Goal: Information Seeking & Learning: Learn about a topic

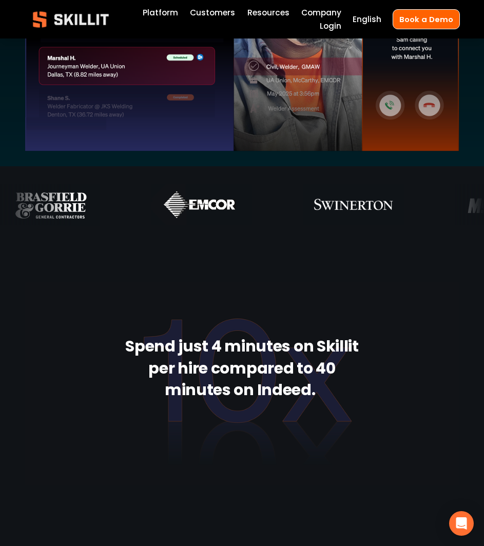
scroll to position [433, 0]
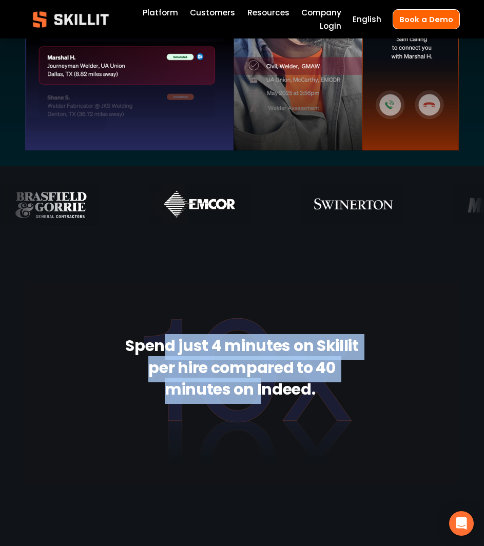
drag, startPoint x: 162, startPoint y: 349, endPoint x: 265, endPoint y: 394, distance: 112.5
click at [265, 394] on strong "Spend just 4 minutes on Skillit per hire compared to 40 minutes on Indeed." at bounding box center [243, 369] width 236 height 70
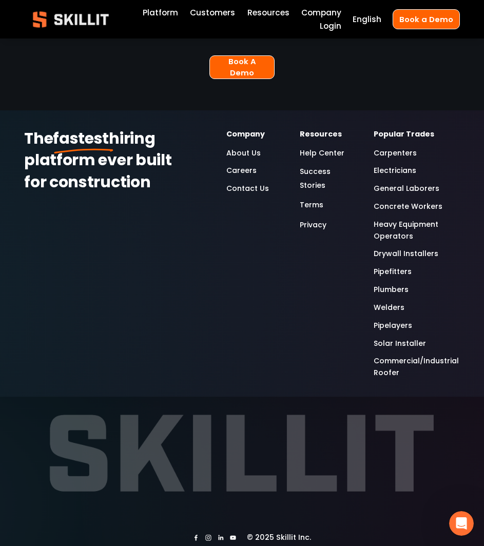
scroll to position [2368, 0]
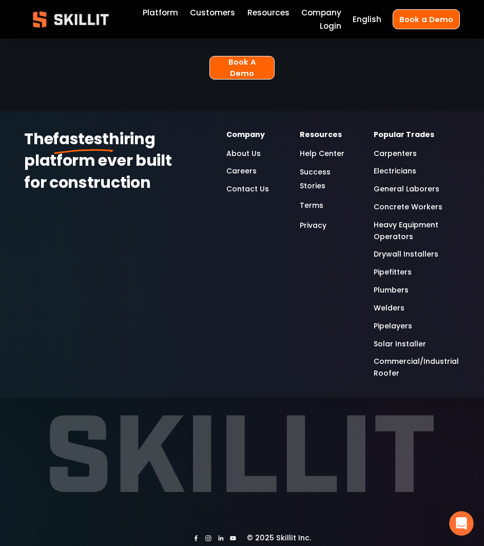
click at [242, 148] on link "About Us" at bounding box center [243, 154] width 34 height 12
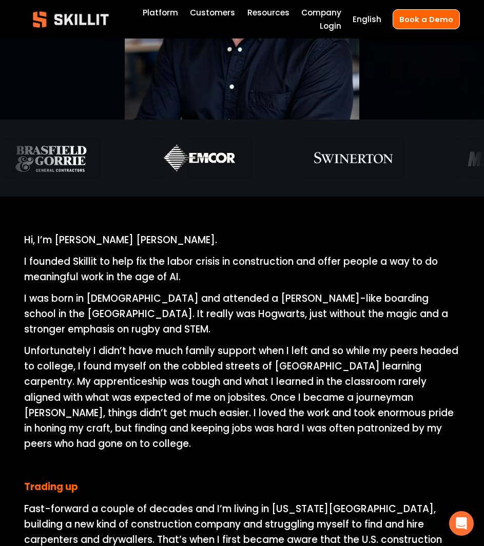
scroll to position [183, 0]
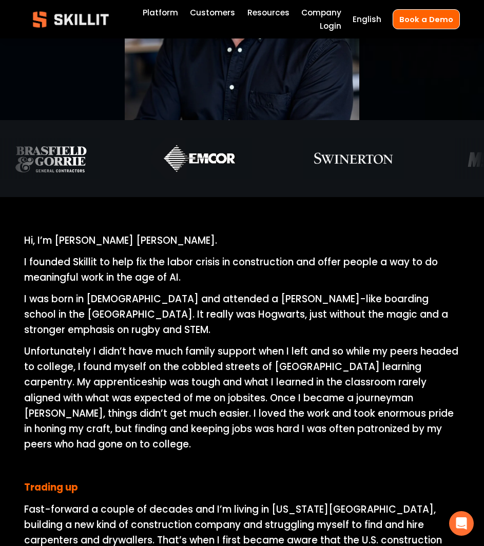
click at [157, 375] on p "Unfortunately I didn’t have much family support when I left and so while my pee…" at bounding box center [241, 398] width 435 height 108
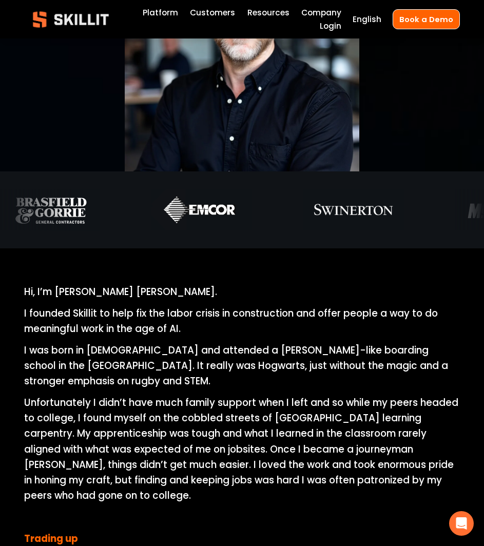
scroll to position [0, 0]
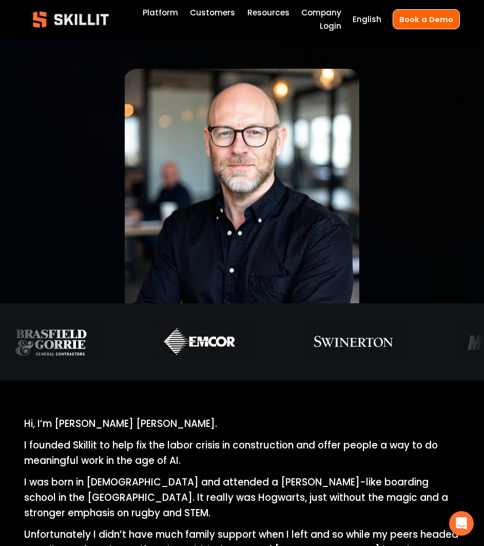
click at [163, 15] on link "Platform" at bounding box center [160, 12] width 35 height 13
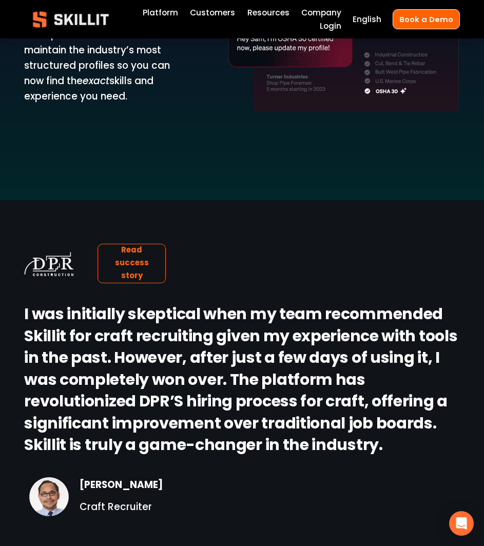
scroll to position [1126, 0]
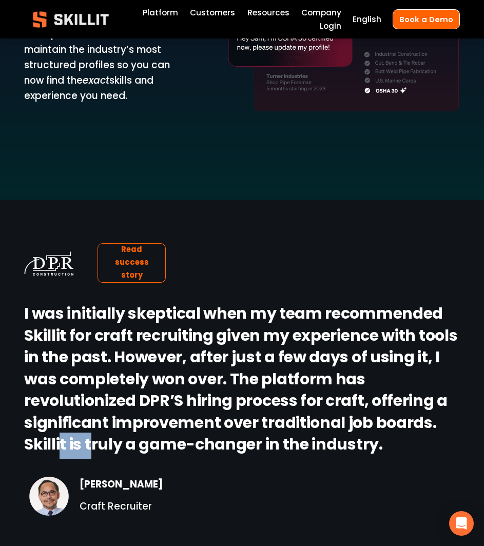
drag, startPoint x: 59, startPoint y: 452, endPoint x: 96, endPoint y: 456, distance: 36.7
click at [96, 456] on strong "I was initially skeptical when my team recommended Skillit for craft recruiting…" at bounding box center [242, 380] width 436 height 157
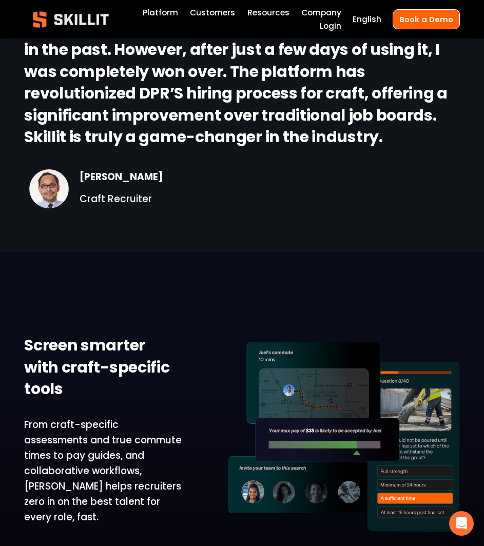
scroll to position [1434, 0]
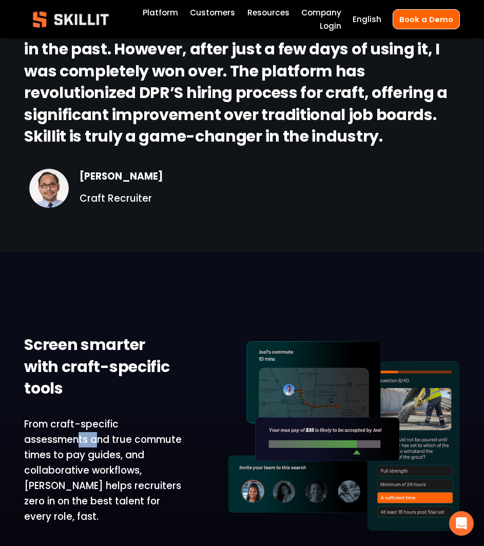
drag, startPoint x: 96, startPoint y: 456, endPoint x: 82, endPoint y: 455, distance: 14.4
click at [82, 455] on p "From craft-specific assessments and true commute times to pay guides, and colla…" at bounding box center [103, 470] width 158 height 108
drag, startPoint x: 82, startPoint y: 455, endPoint x: 94, endPoint y: 456, distance: 12.9
click at [94, 456] on p "From craft-specific assessments and true commute times to pay guides, and colla…" at bounding box center [103, 470] width 158 height 108
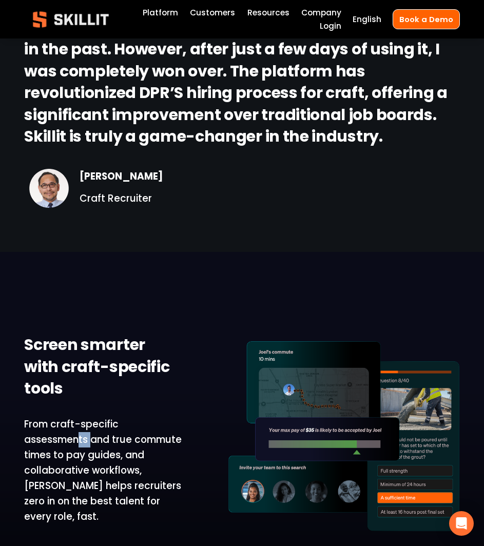
click at [94, 456] on p "From craft-specific assessments and true commute times to pay guides, and colla…" at bounding box center [103, 470] width 158 height 108
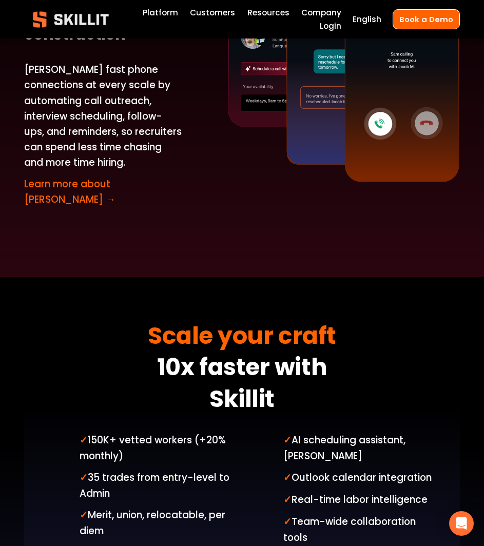
scroll to position [2228, 0]
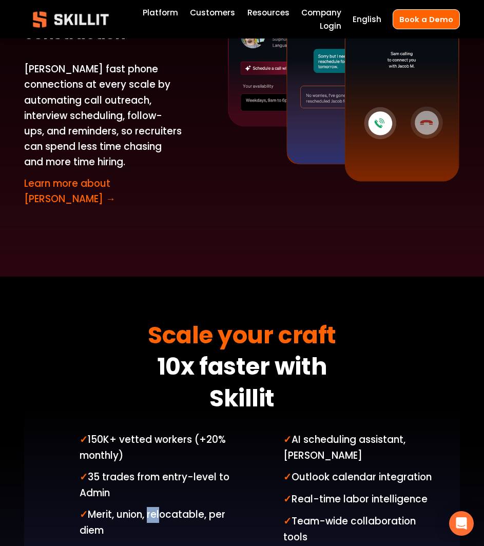
drag, startPoint x: 149, startPoint y: 496, endPoint x: 159, endPoint y: 500, distance: 10.4
click at [159, 507] on p "✓ Merit, union, relocatable, per diem" at bounding box center [158, 522] width 158 height 31
click at [160, 507] on p "✓ Merit, union, relocatable, per diem" at bounding box center [158, 522] width 158 height 31
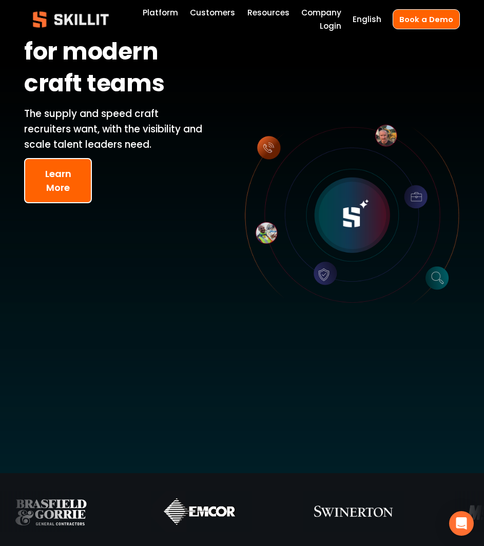
scroll to position [0, 0]
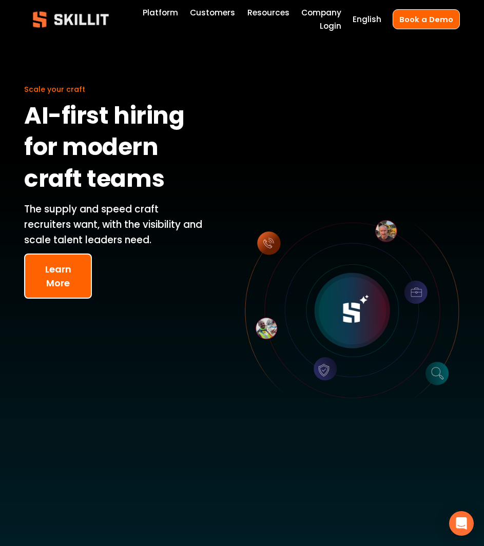
click at [226, 7] on link "Customers" at bounding box center [212, 12] width 45 height 13
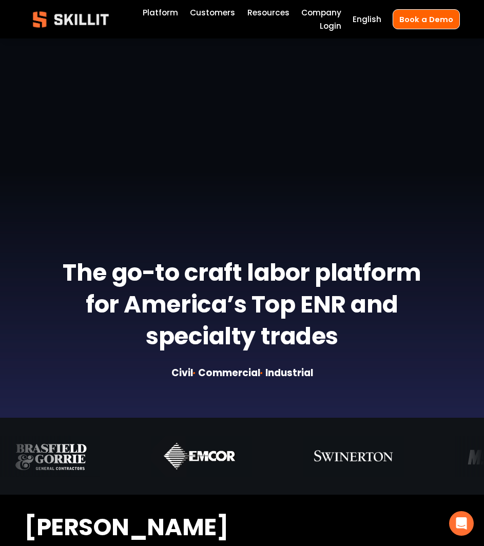
scroll to position [131, 0]
